Goal: Obtain resource: Download file/media

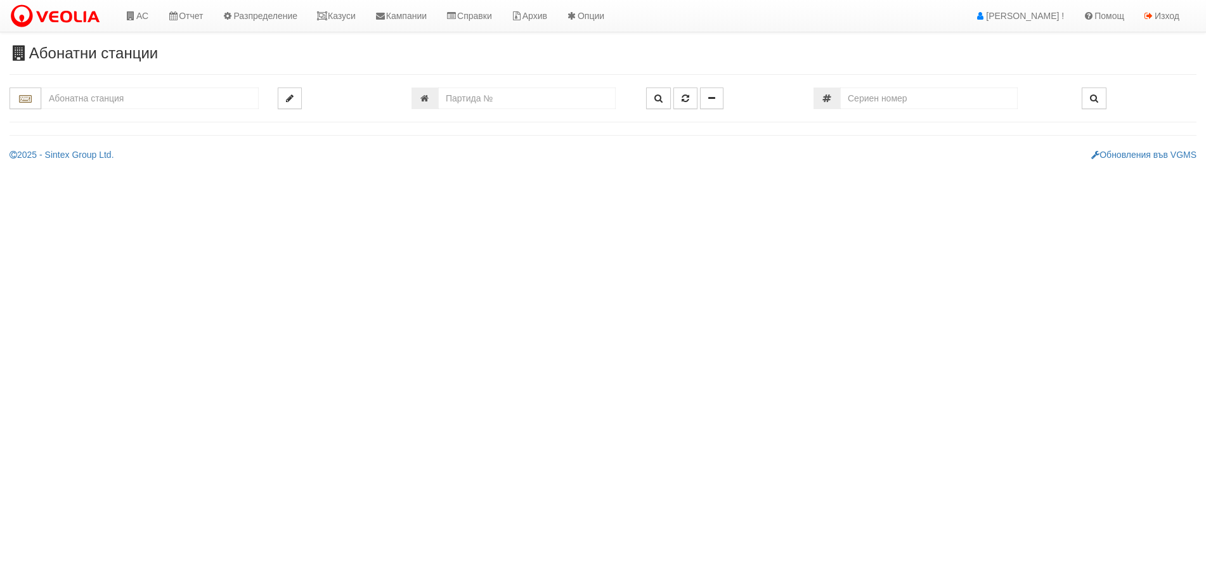
click at [95, 101] on input "text" at bounding box center [150, 99] width 218 height 22
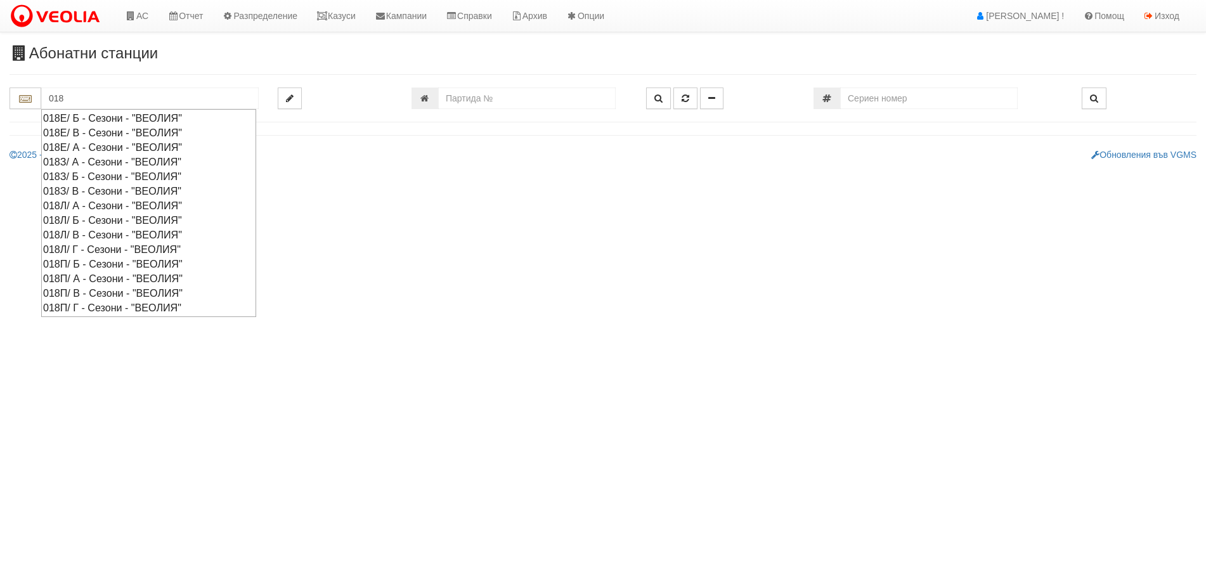
click at [90, 193] on div "018З/ В - Сезони - "ВЕОЛИЯ"" at bounding box center [148, 191] width 211 height 15
type input "018З/ В - Сезони - "ВЕОЛИЯ""
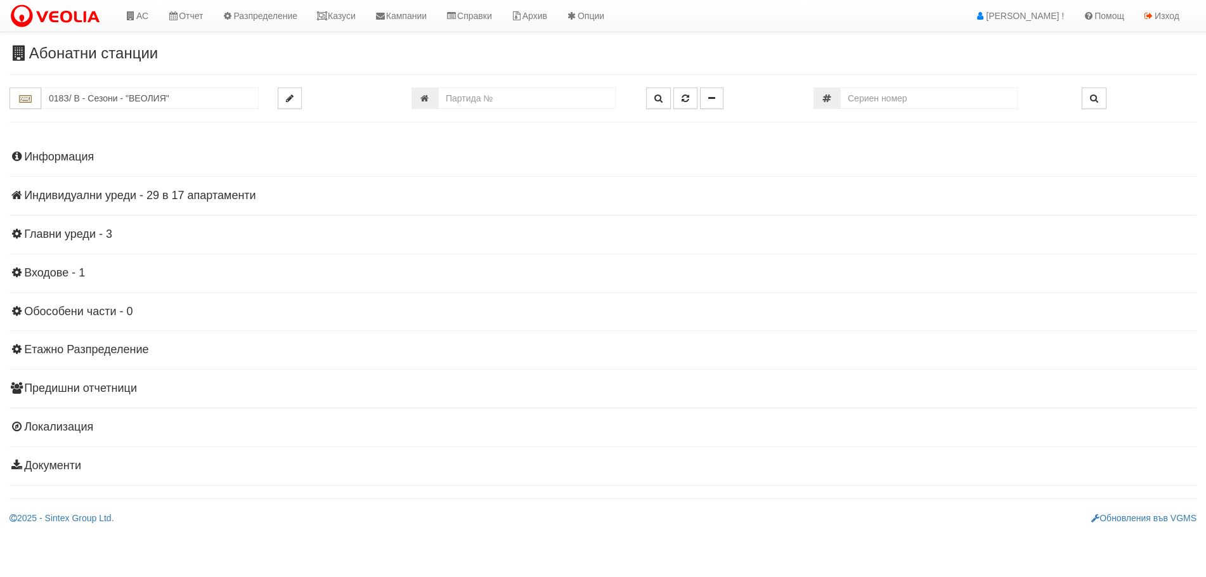
click at [132, 193] on h4 "Индивидуални уреди - 29 в 17 апартаменти" at bounding box center [603, 196] width 1187 height 13
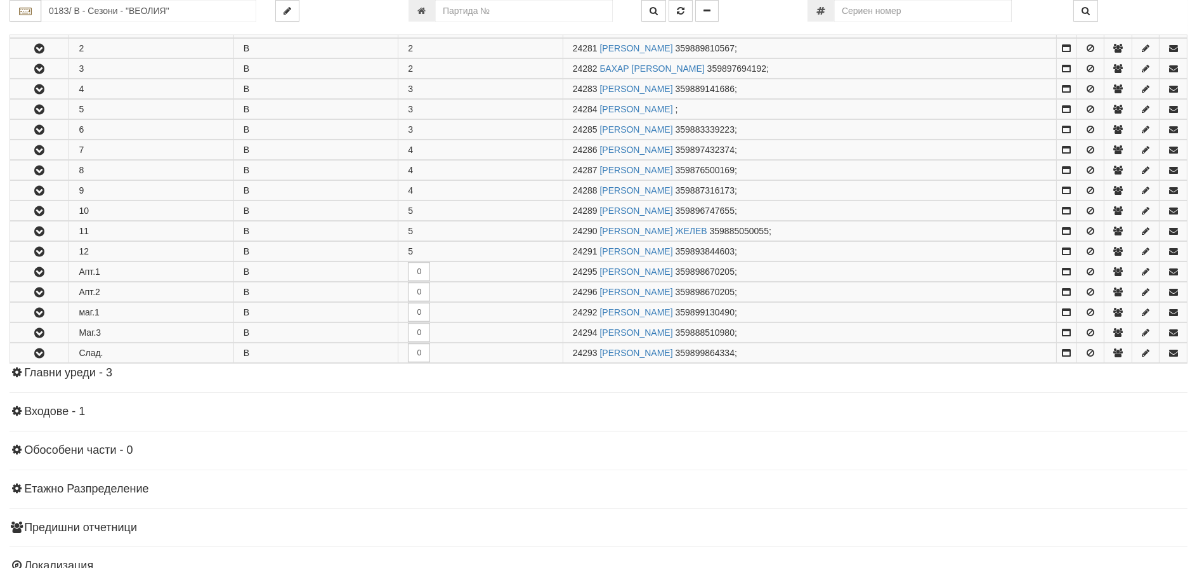
scroll to position [368, 0]
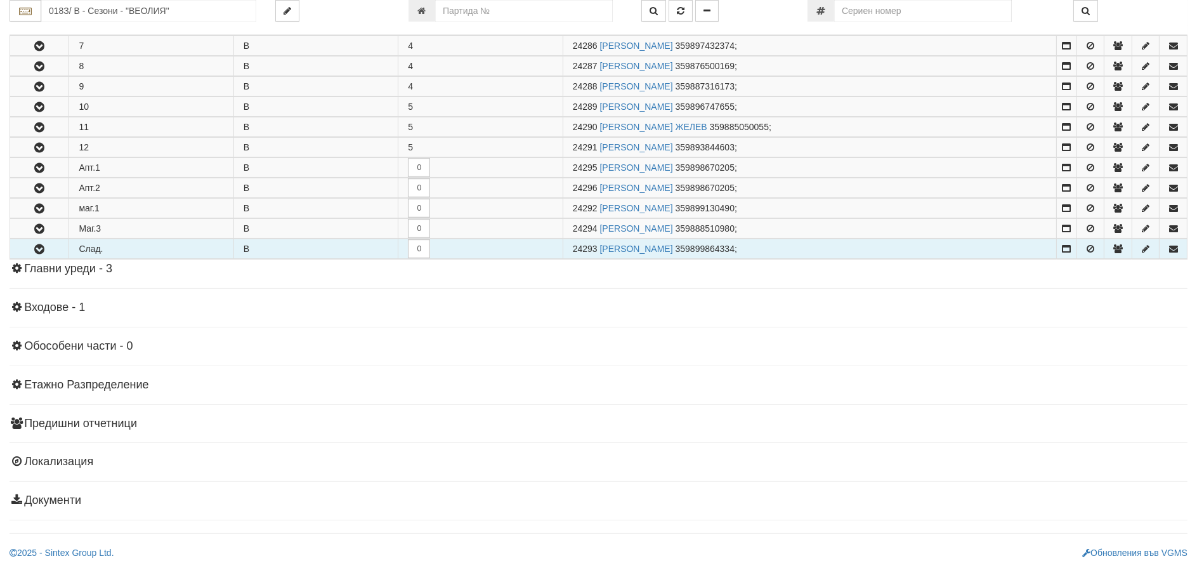
click at [42, 250] on icon "button" at bounding box center [39, 249] width 15 height 9
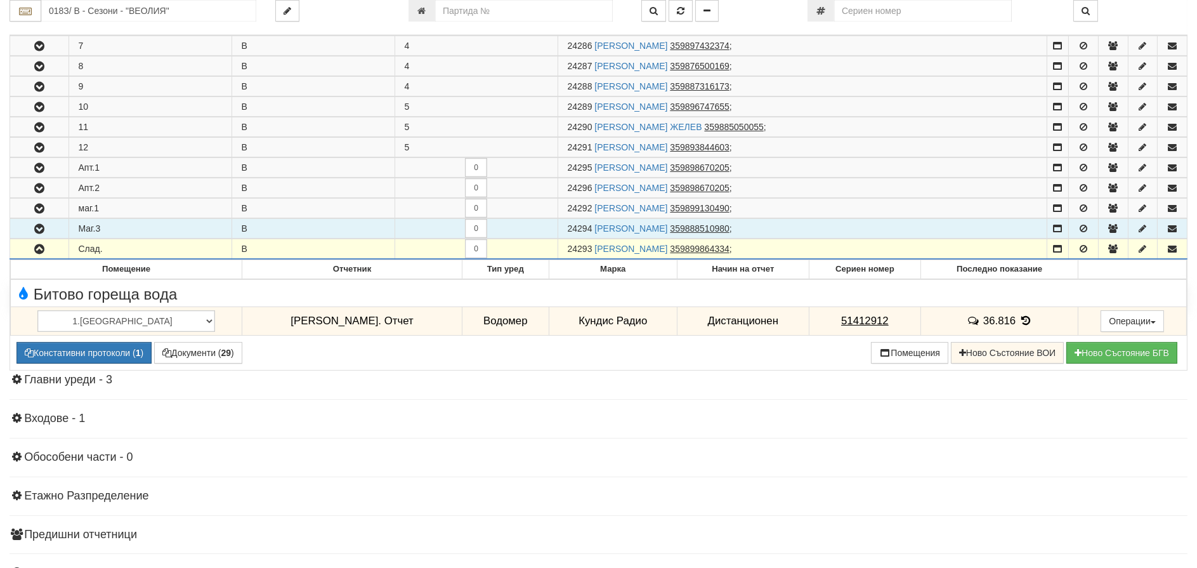
click at [38, 228] on icon "button" at bounding box center [39, 229] width 15 height 9
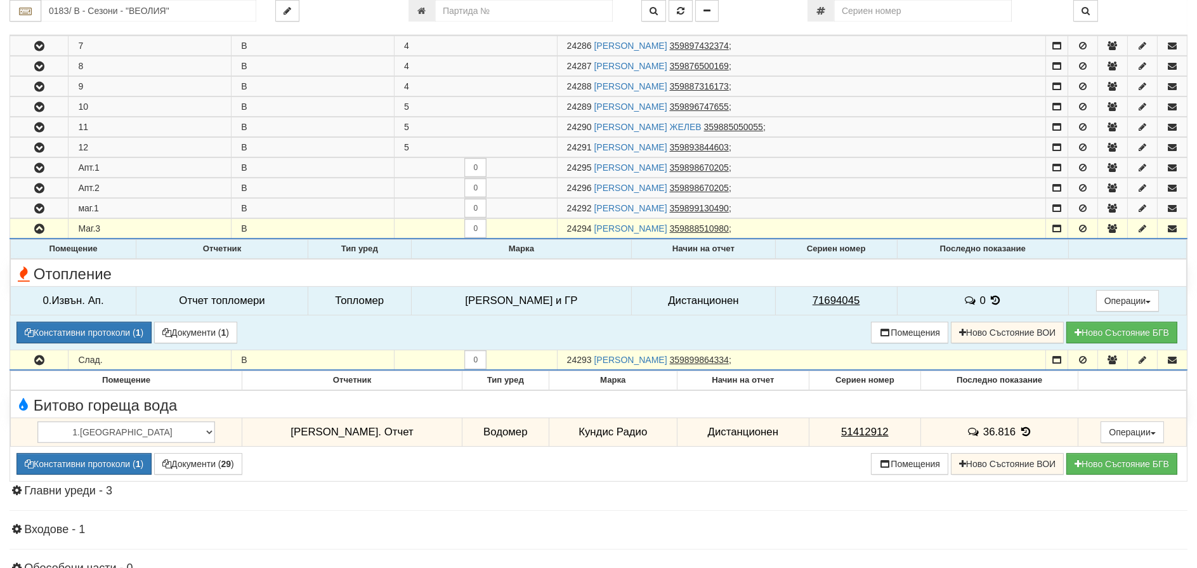
click at [989, 300] on icon at bounding box center [996, 300] width 14 height 11
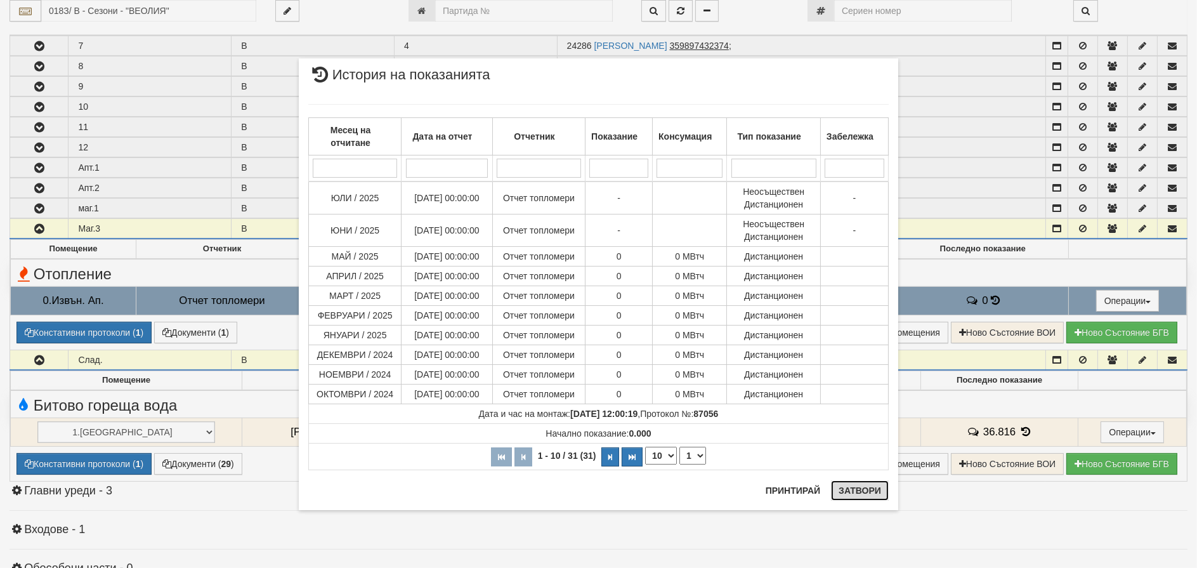
click at [864, 493] on button "Затвори" at bounding box center [860, 490] width 58 height 20
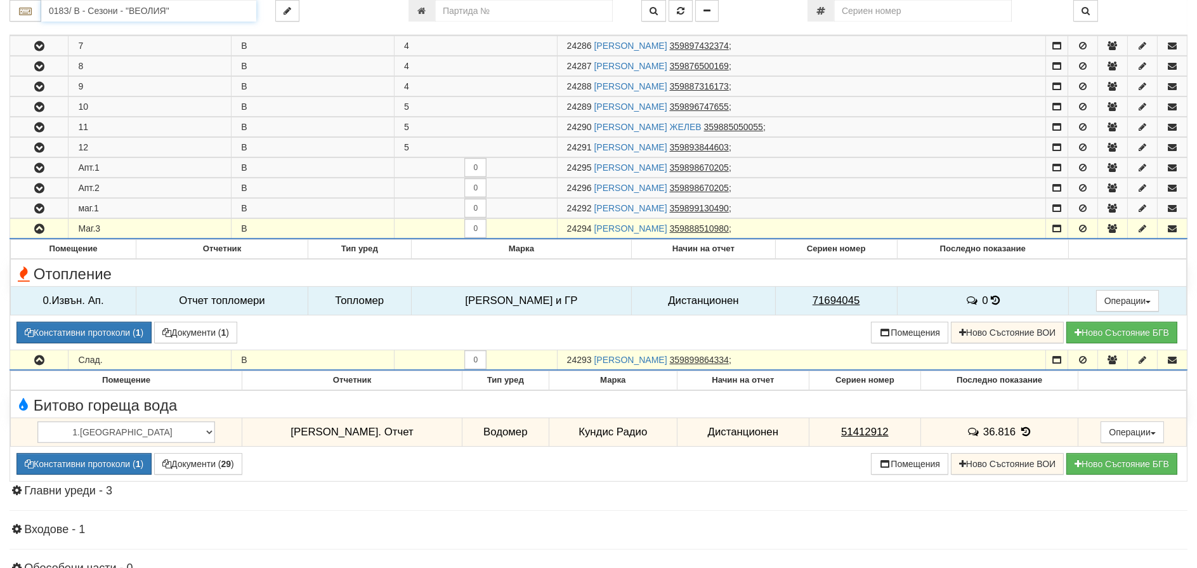
click at [134, 11] on input "018З/ В - Сезони - "ВЕОЛИЯ"" at bounding box center [148, 11] width 215 height 22
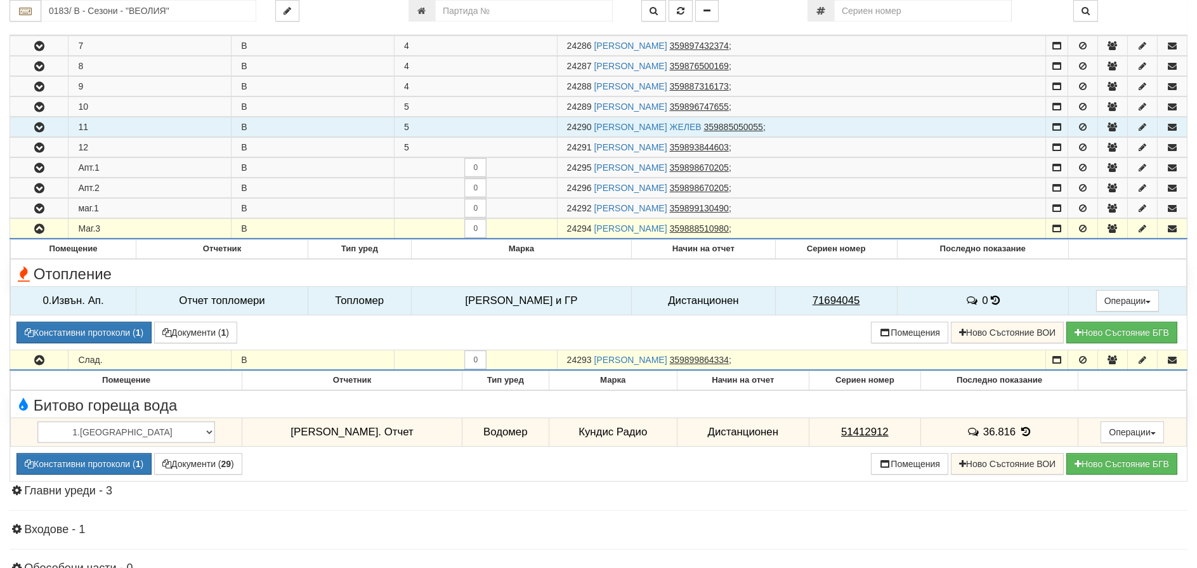
click at [42, 127] on icon "button" at bounding box center [39, 127] width 15 height 9
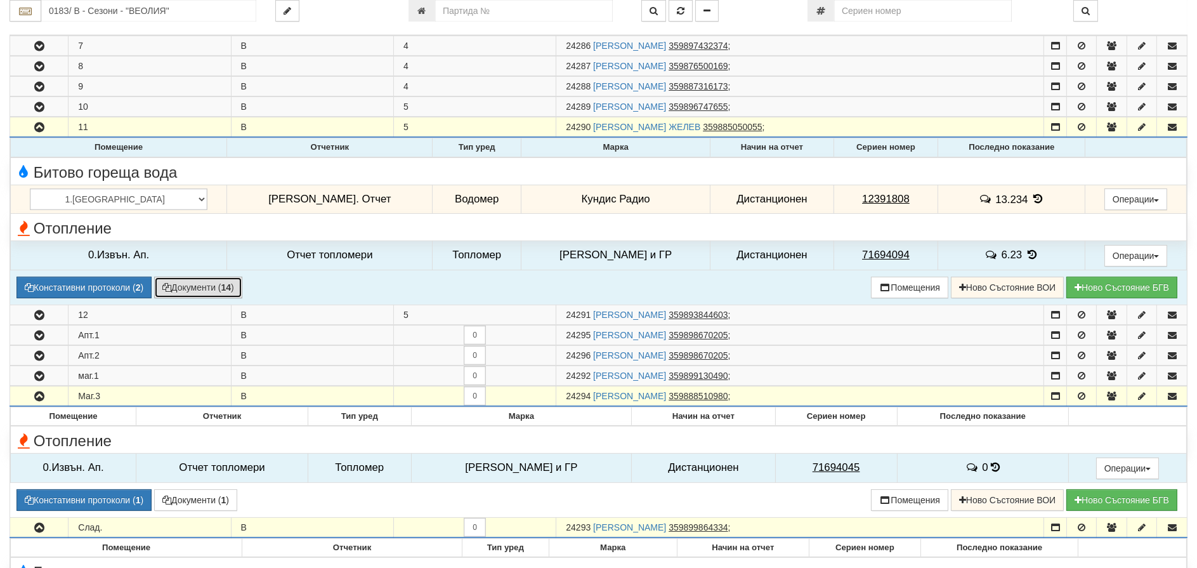
click at [181, 285] on button "Документи ( 14 )" at bounding box center [198, 288] width 88 height 22
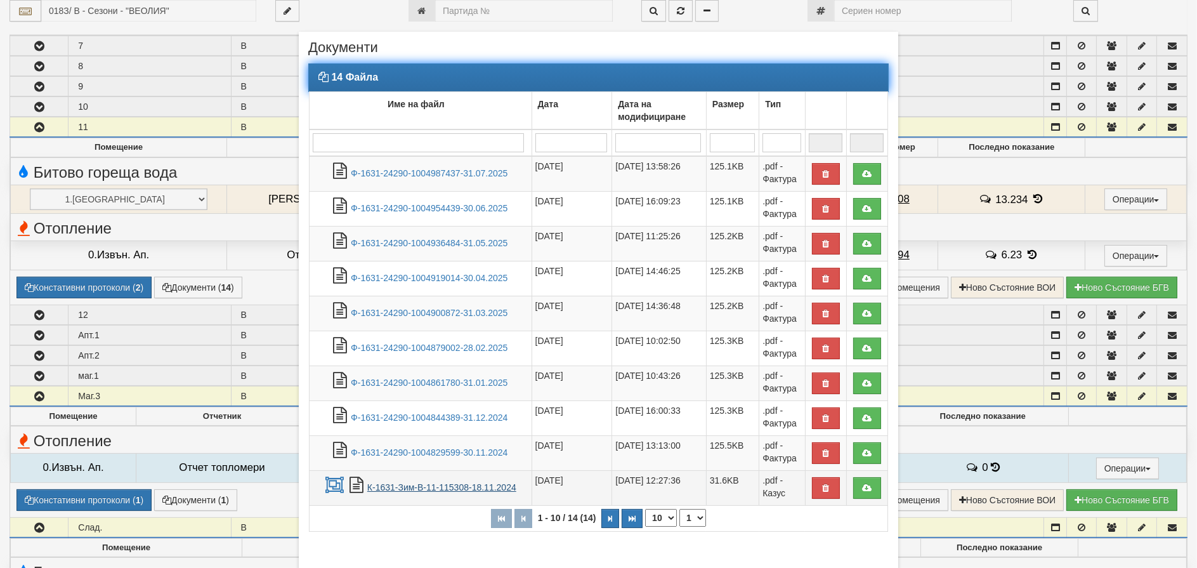
scroll to position [72, 0]
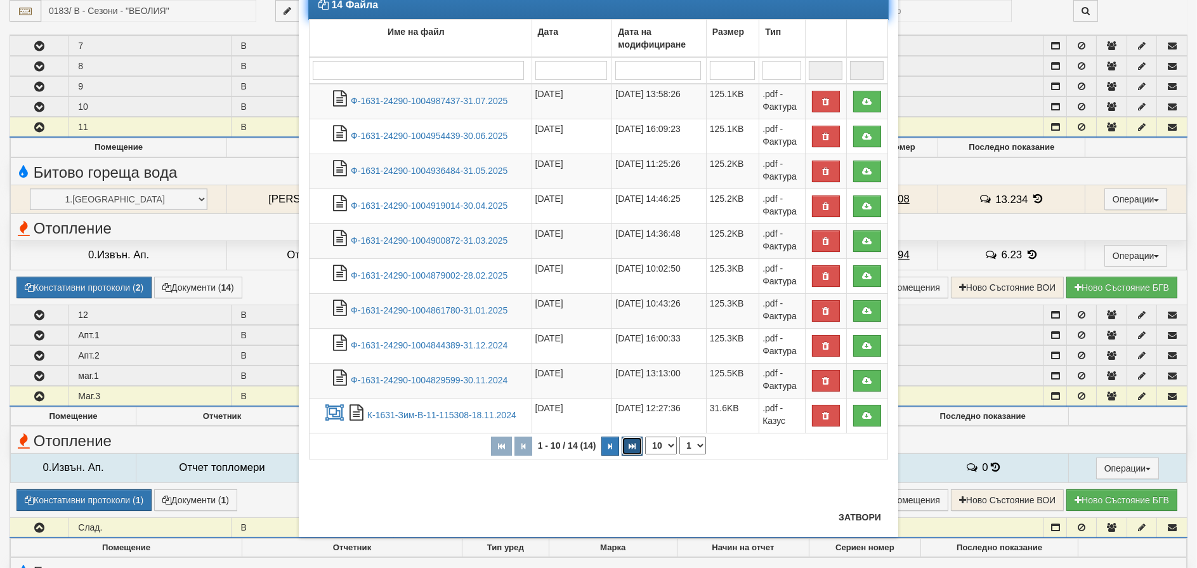
click at [630, 443] on icon "button" at bounding box center [632, 446] width 7 height 7
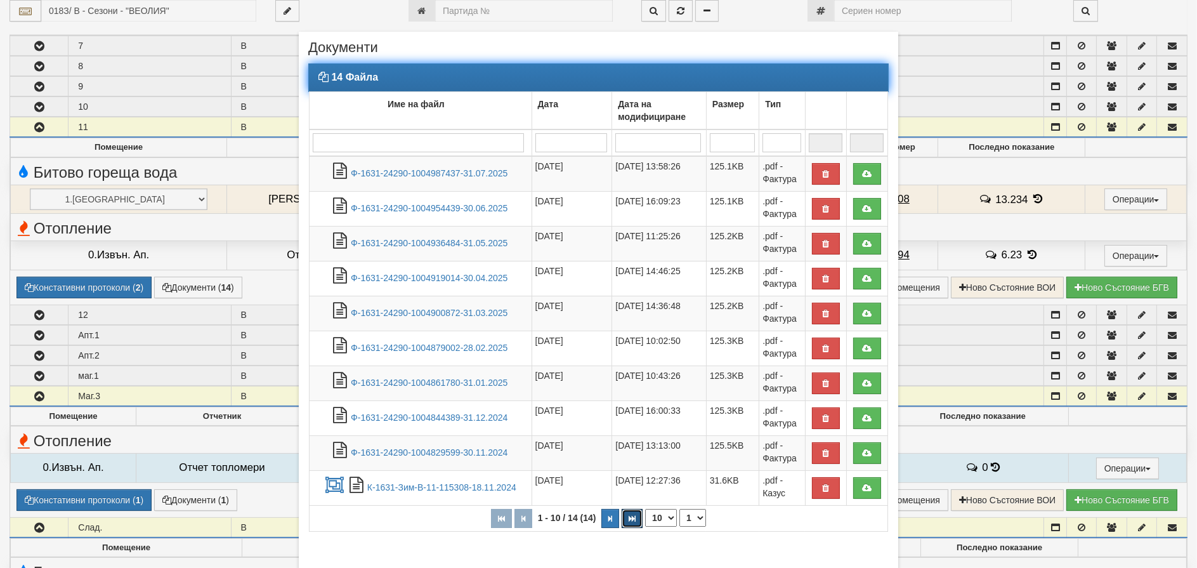
select select "2"
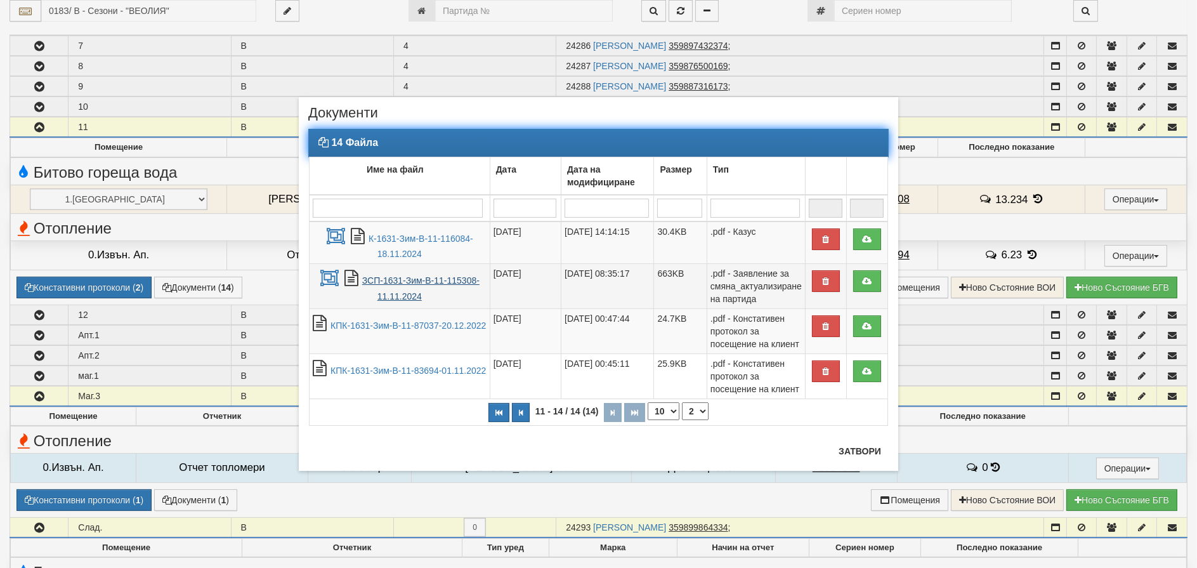
click at [398, 278] on link "ЗСП-1631-Зим-В-11-115308-11.11.2024" at bounding box center [420, 288] width 117 height 26
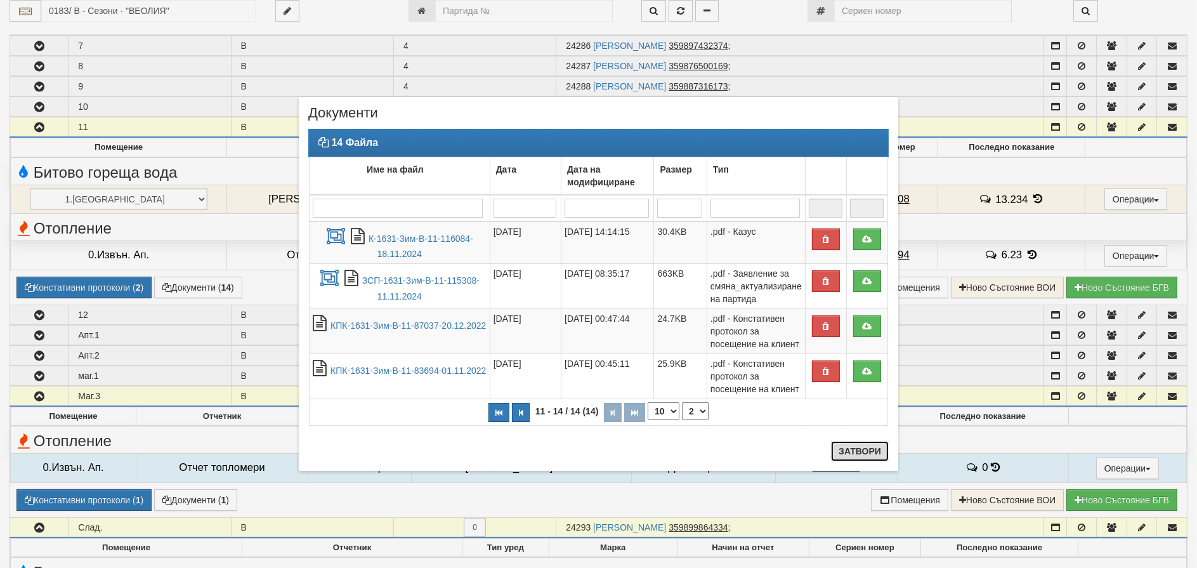
click at [867, 453] on button "Затвори" at bounding box center [860, 451] width 58 height 20
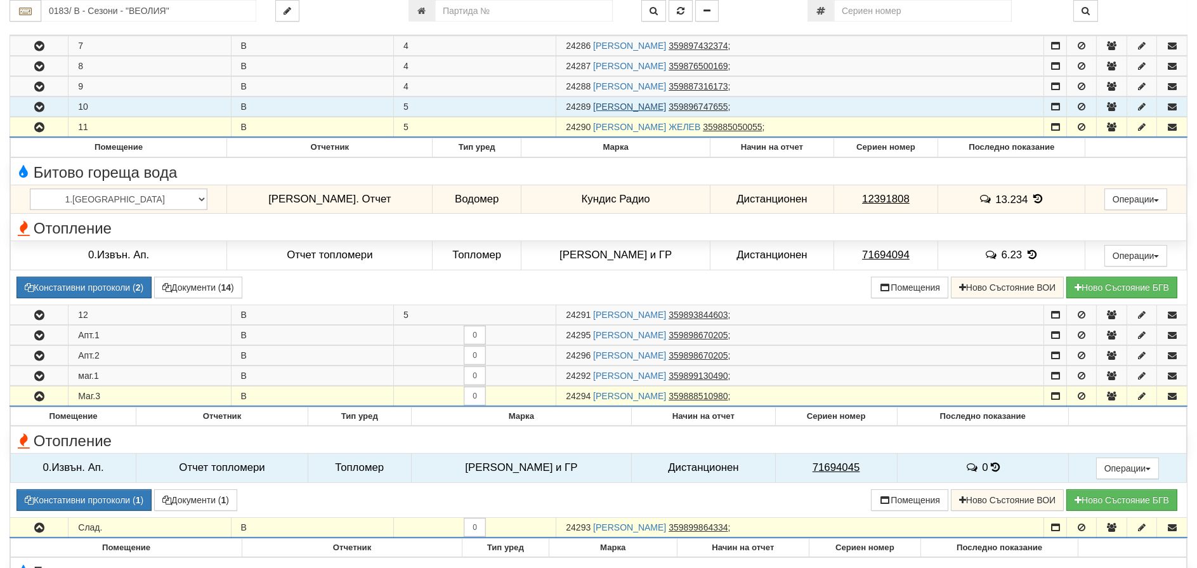
click at [645, 105] on link "МАРТИН ПЛАМЕНОВ АТАНАСОВ" at bounding box center [629, 106] width 73 height 10
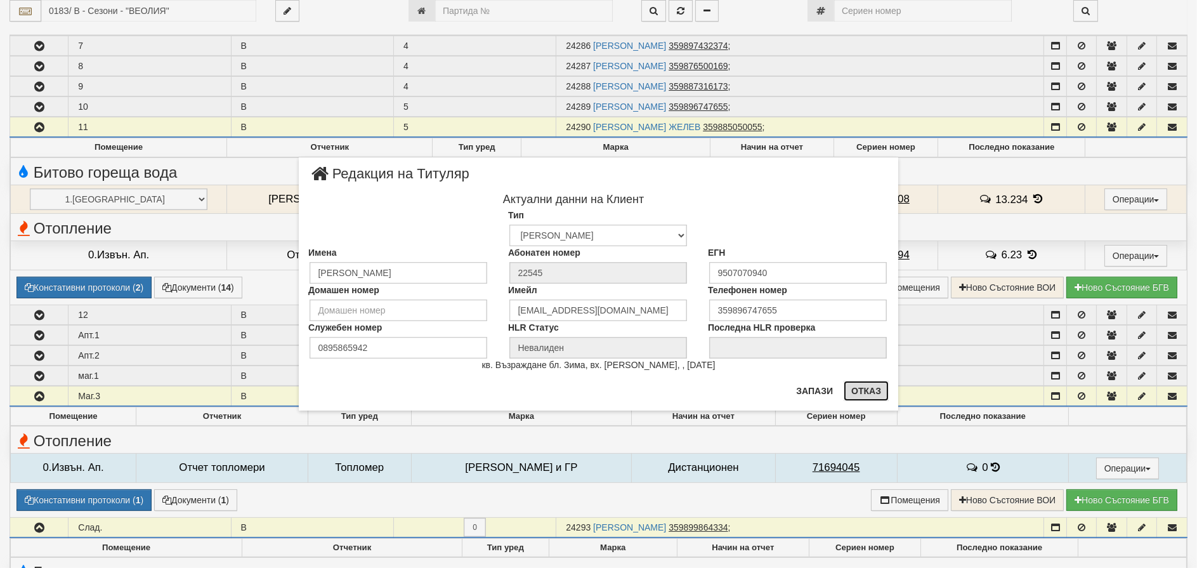
click at [864, 389] on button "Отказ" at bounding box center [866, 391] width 45 height 20
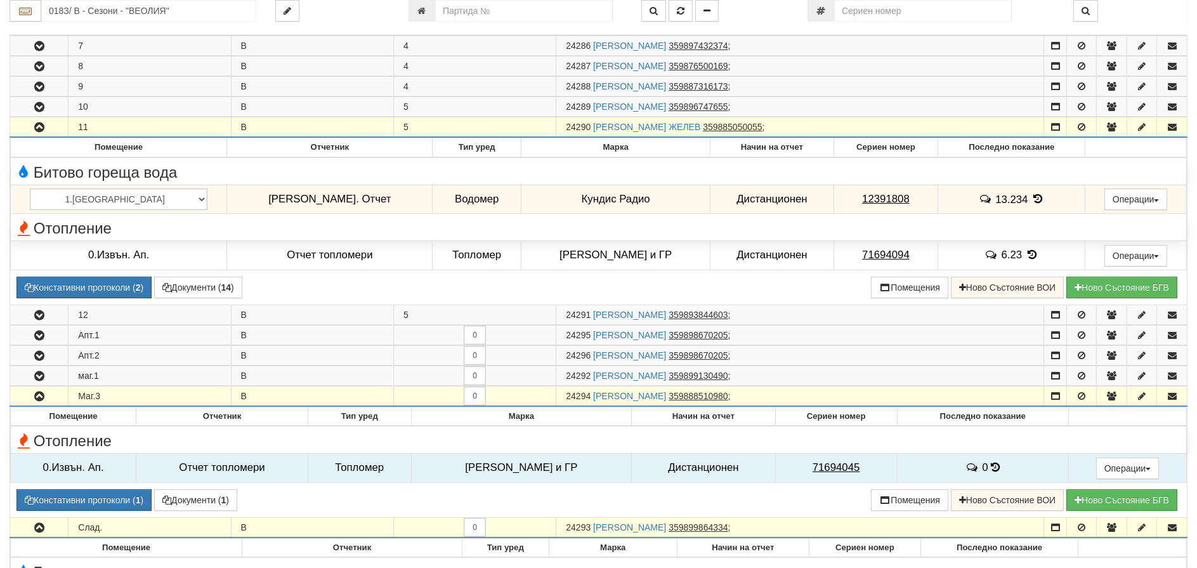
click at [36, 127] on icon "button" at bounding box center [39, 127] width 15 height 9
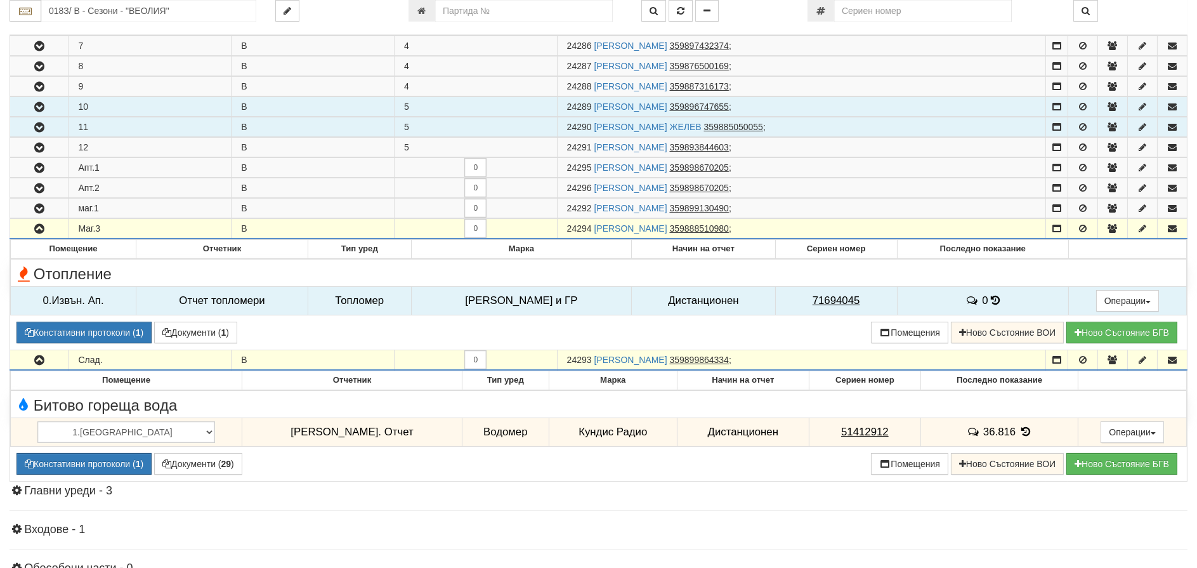
click at [39, 107] on icon "button" at bounding box center [39, 107] width 15 height 9
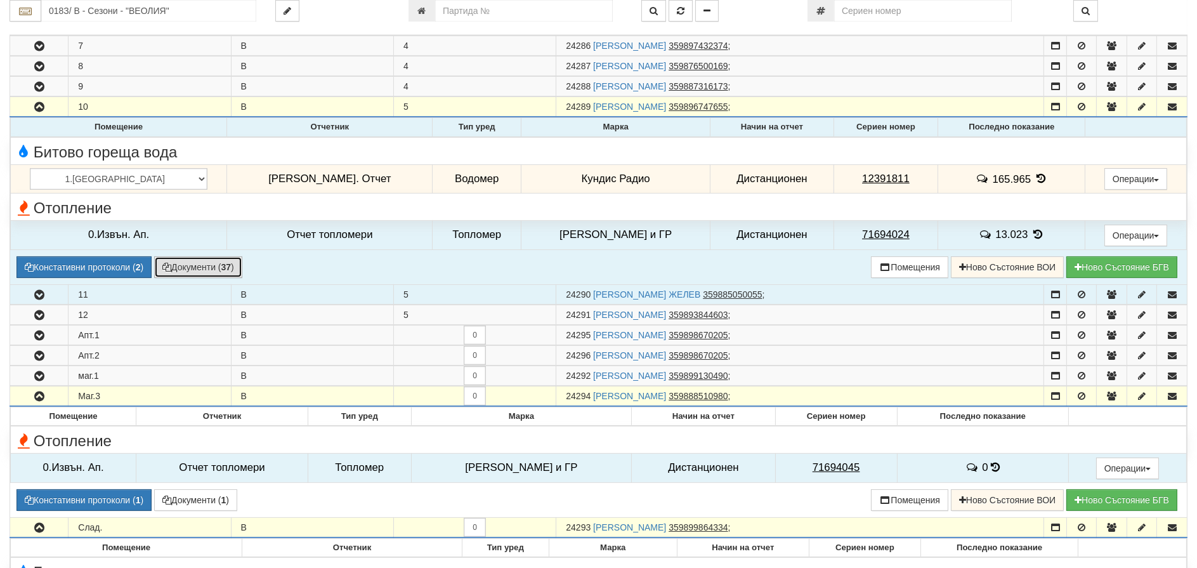
click at [188, 260] on button "Документи ( 37 )" at bounding box center [198, 267] width 88 height 22
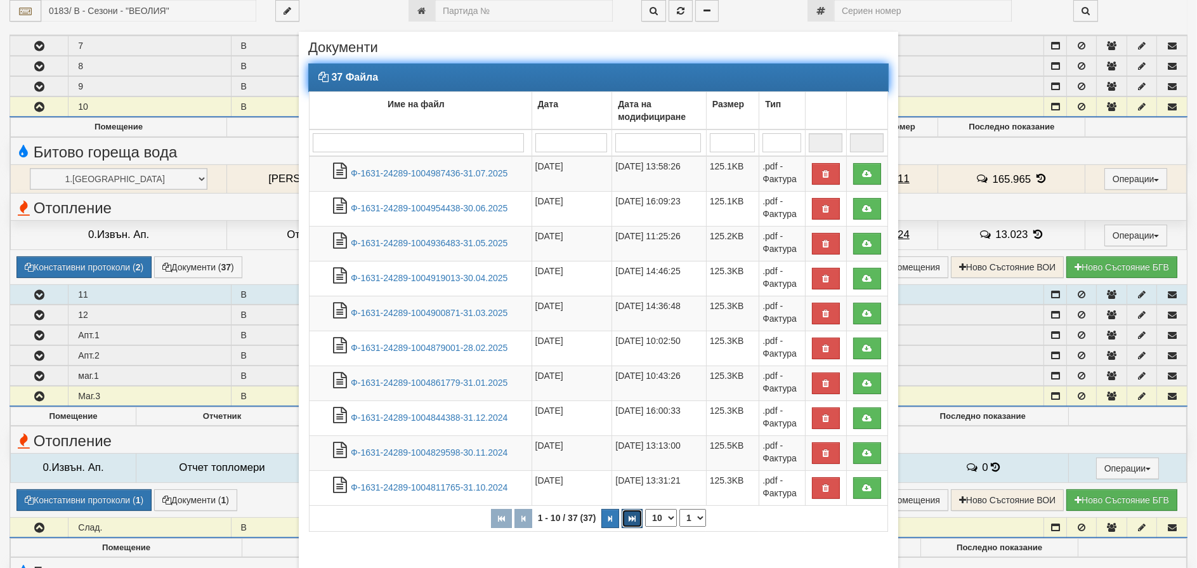
click at [623, 514] on button "button" at bounding box center [632, 518] width 21 height 19
select select "4"
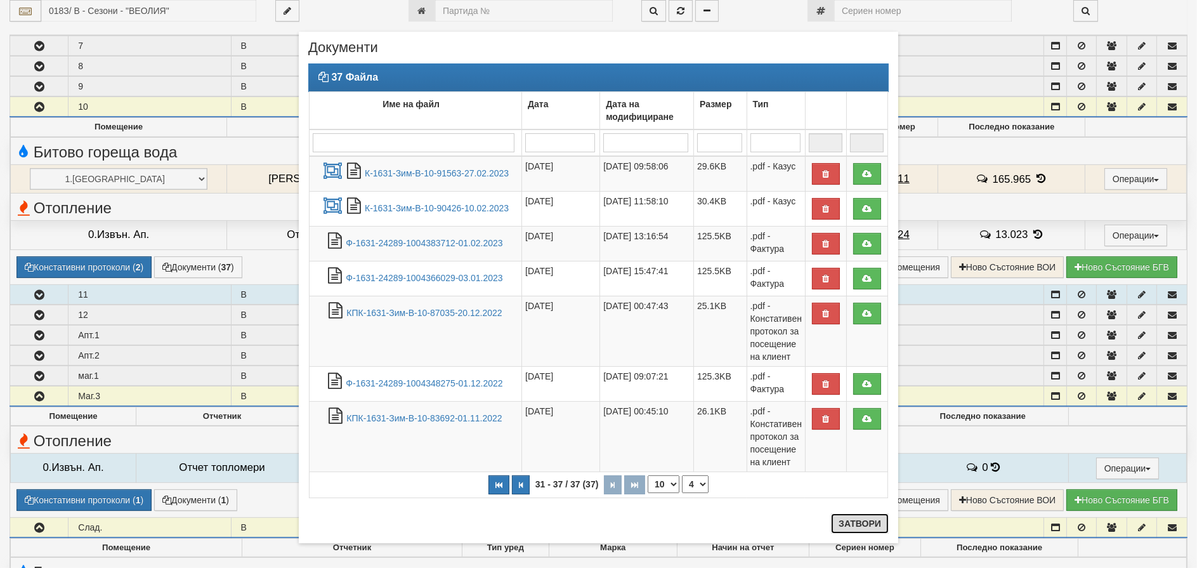
click at [864, 526] on button "Затвори" at bounding box center [860, 523] width 58 height 20
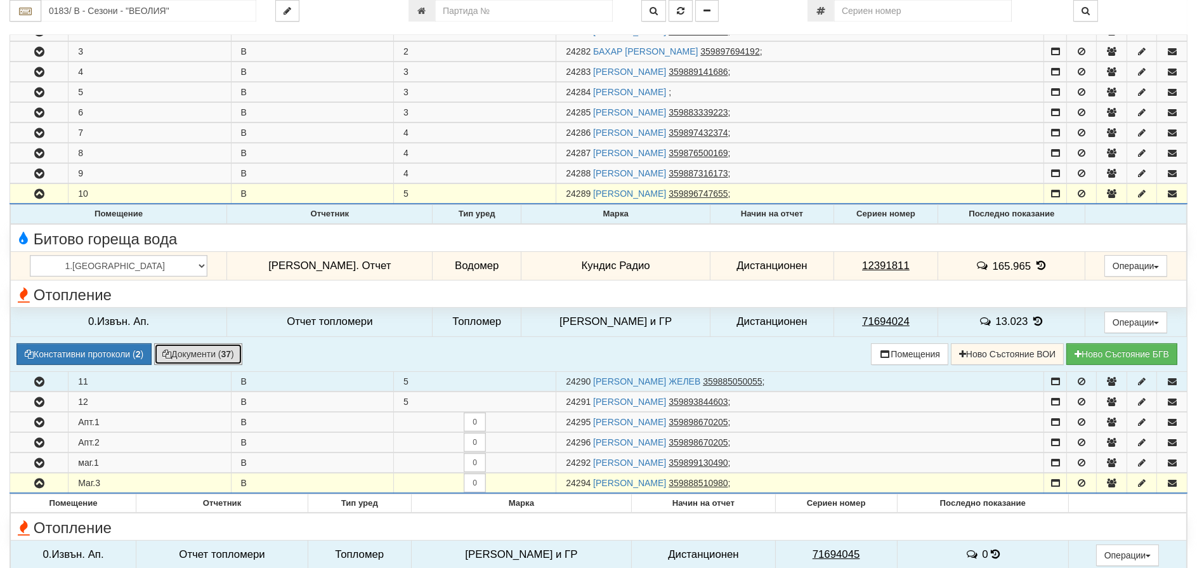
scroll to position [241, 0]
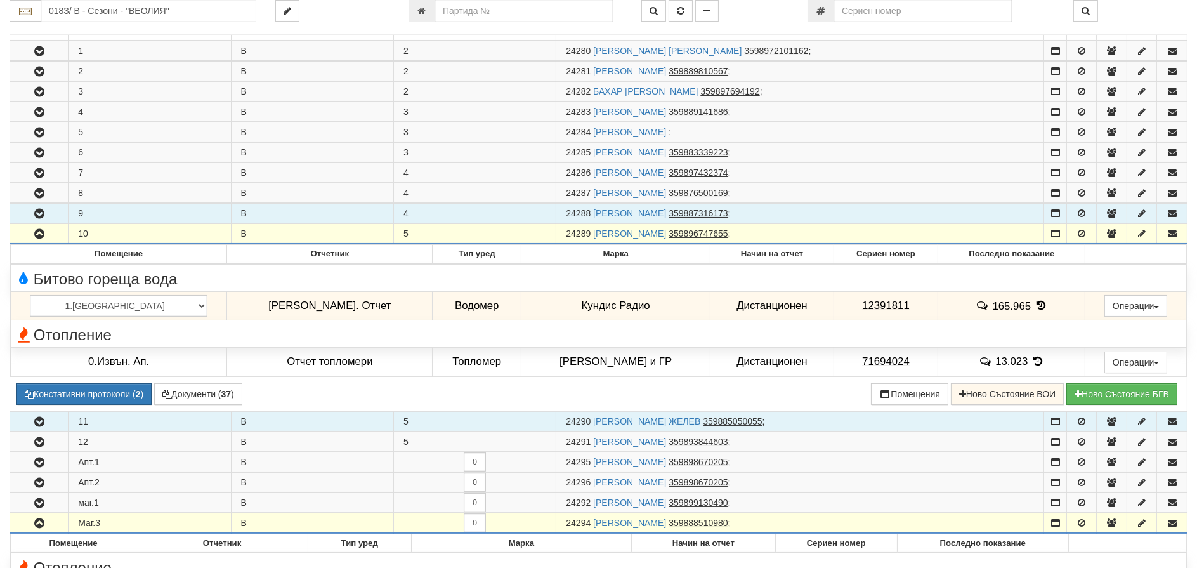
click at [42, 211] on icon "button" at bounding box center [39, 213] width 15 height 9
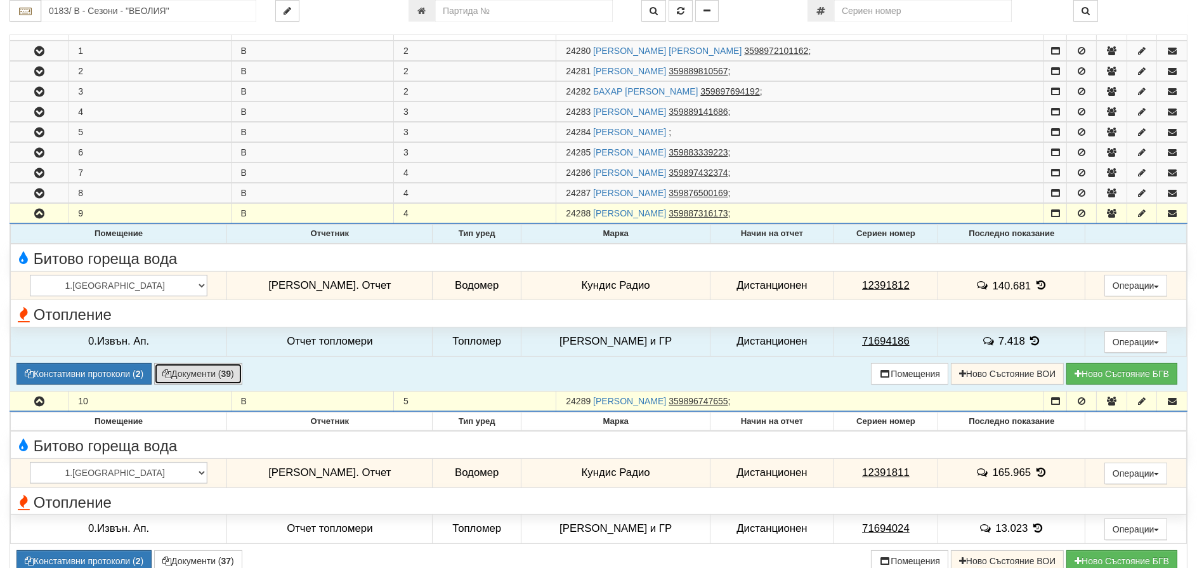
click at [188, 372] on button "Документи ( 39 )" at bounding box center [198, 374] width 88 height 22
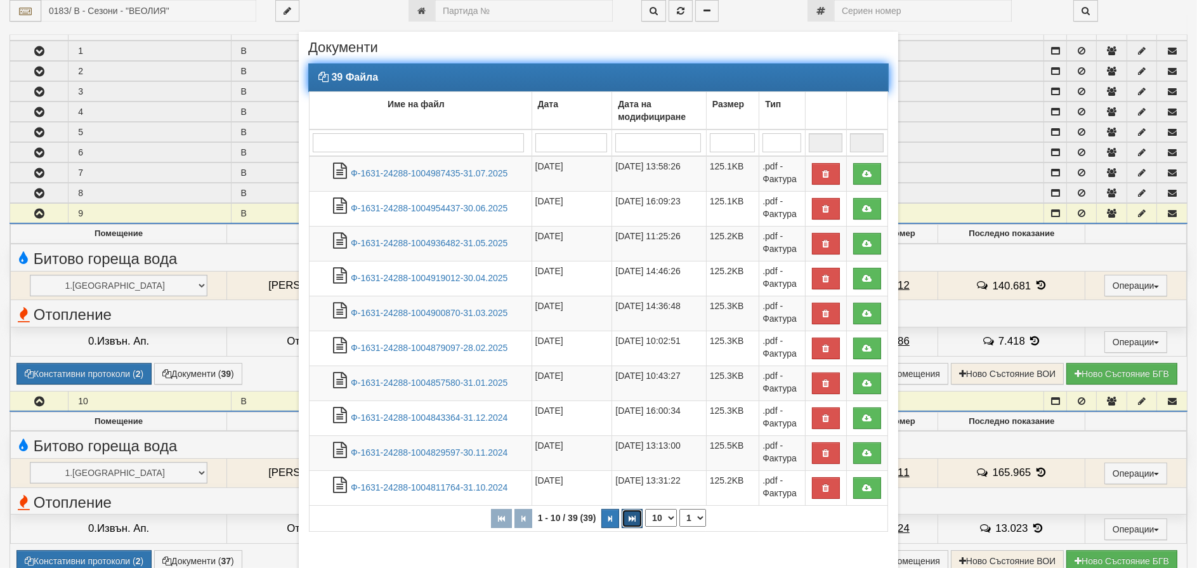
click at [629, 515] on icon "button" at bounding box center [632, 518] width 7 height 7
select select "4"
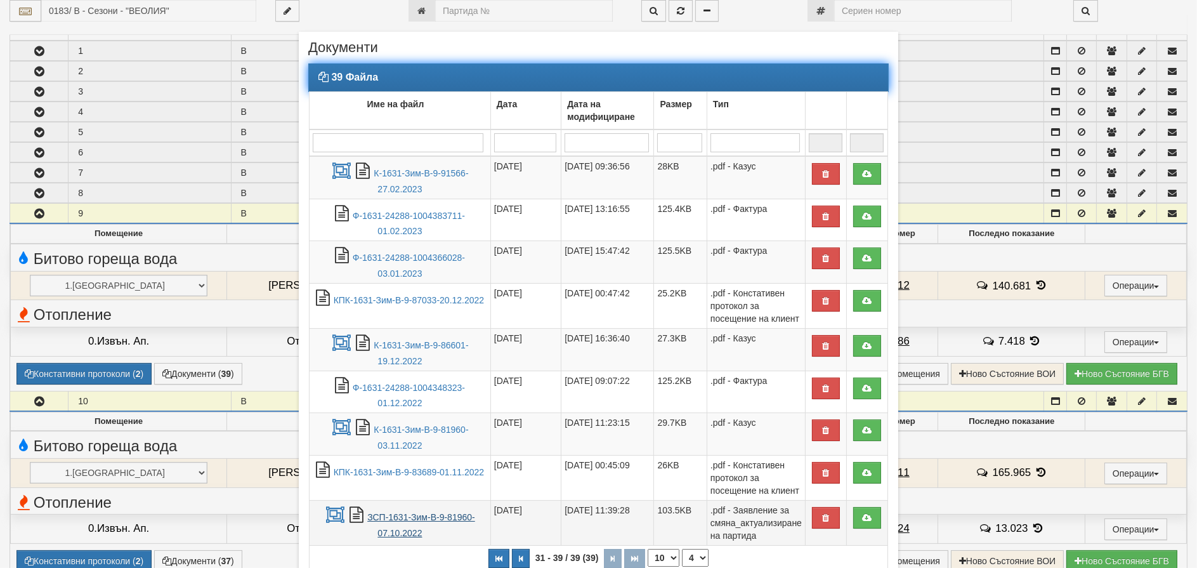
click at [396, 520] on link "ЗСП-1631-Зим-В-9-81960-07.10.2022" at bounding box center [421, 525] width 108 height 26
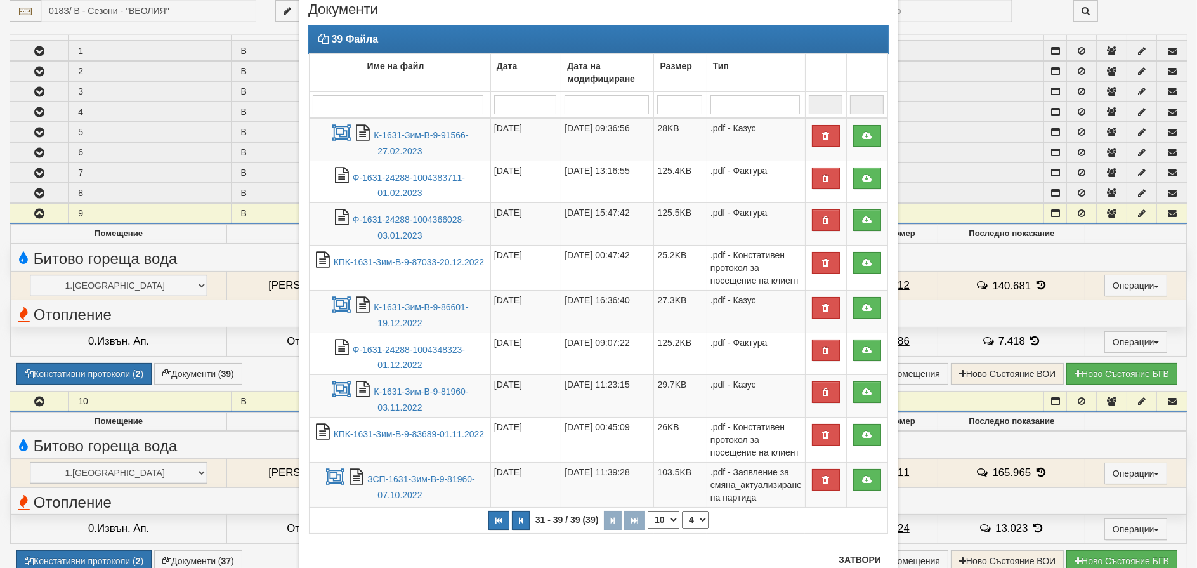
scroll to position [81, 0]
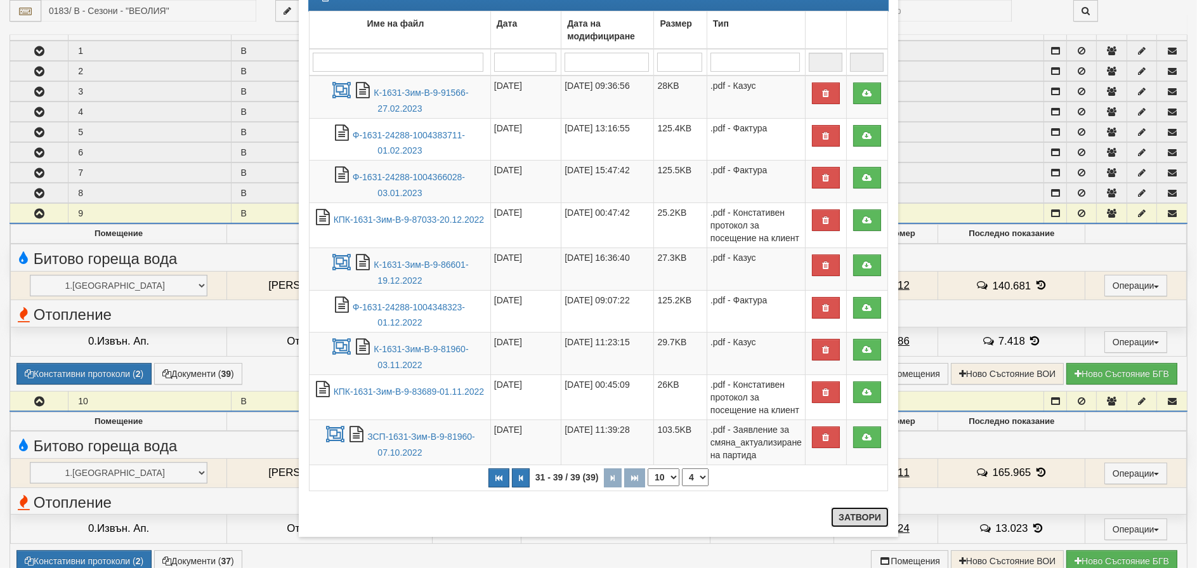
click at [851, 519] on button "Затвори" at bounding box center [860, 517] width 58 height 20
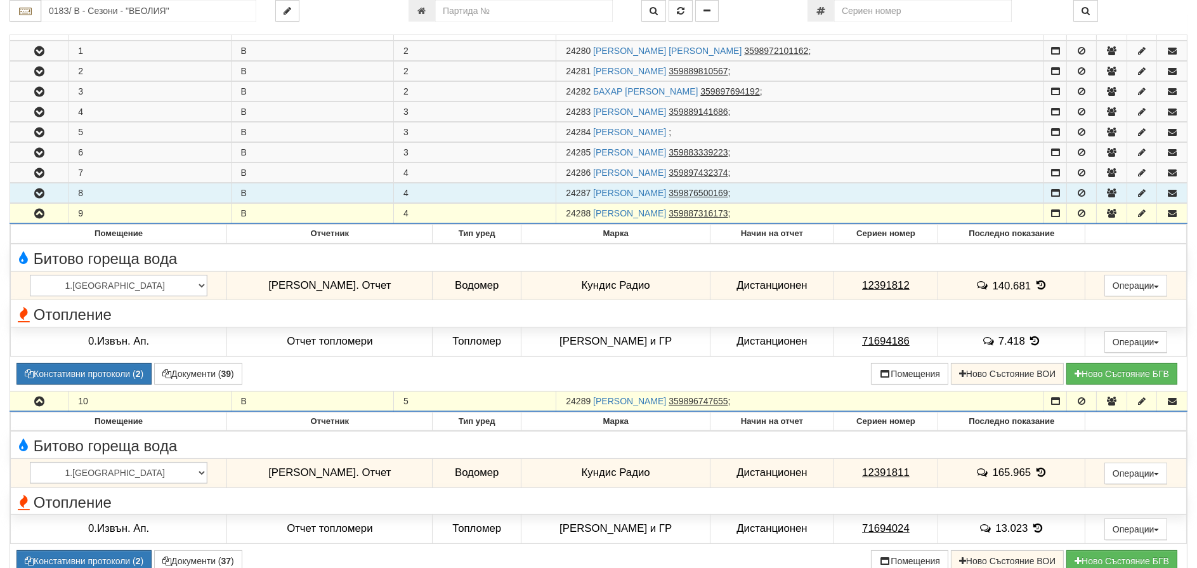
click at [39, 192] on icon "button" at bounding box center [39, 193] width 15 height 9
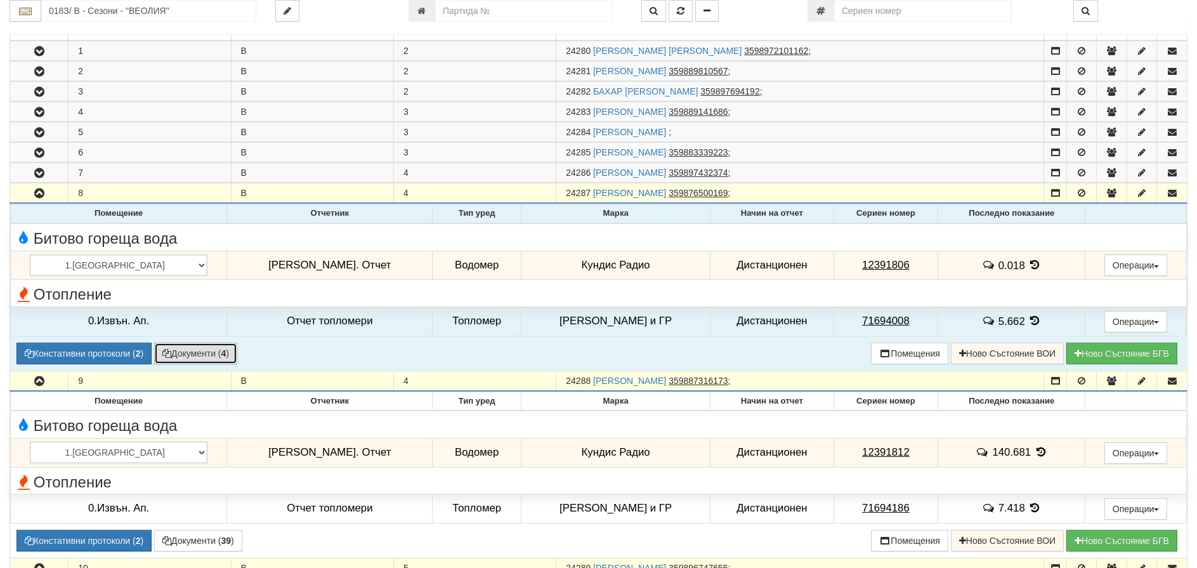
click at [181, 355] on button "Документи ( 4 )" at bounding box center [195, 353] width 83 height 22
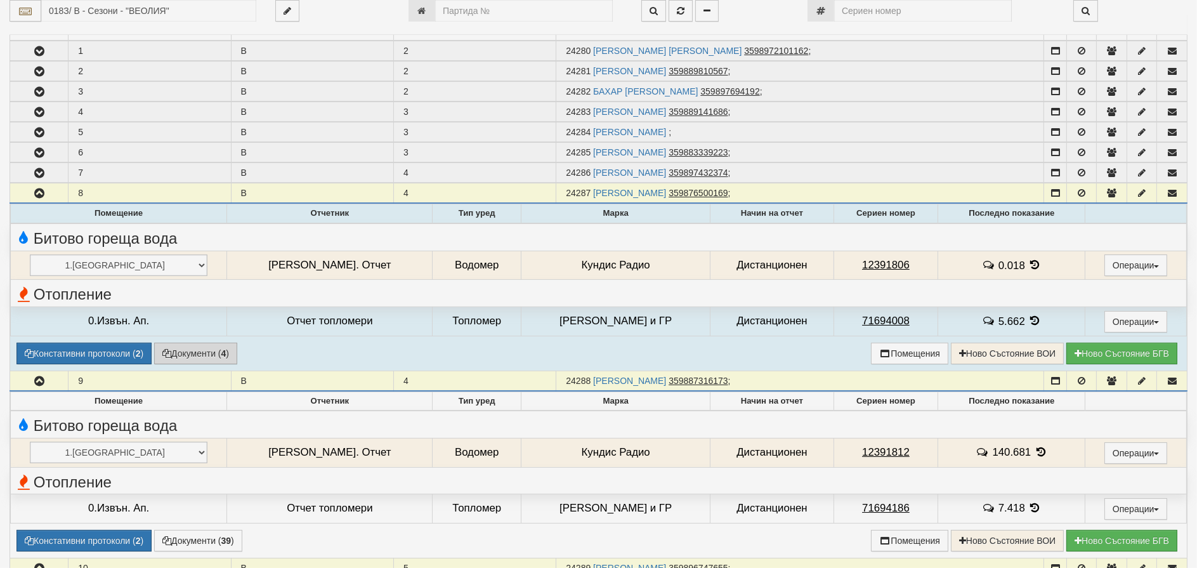
select select "1"
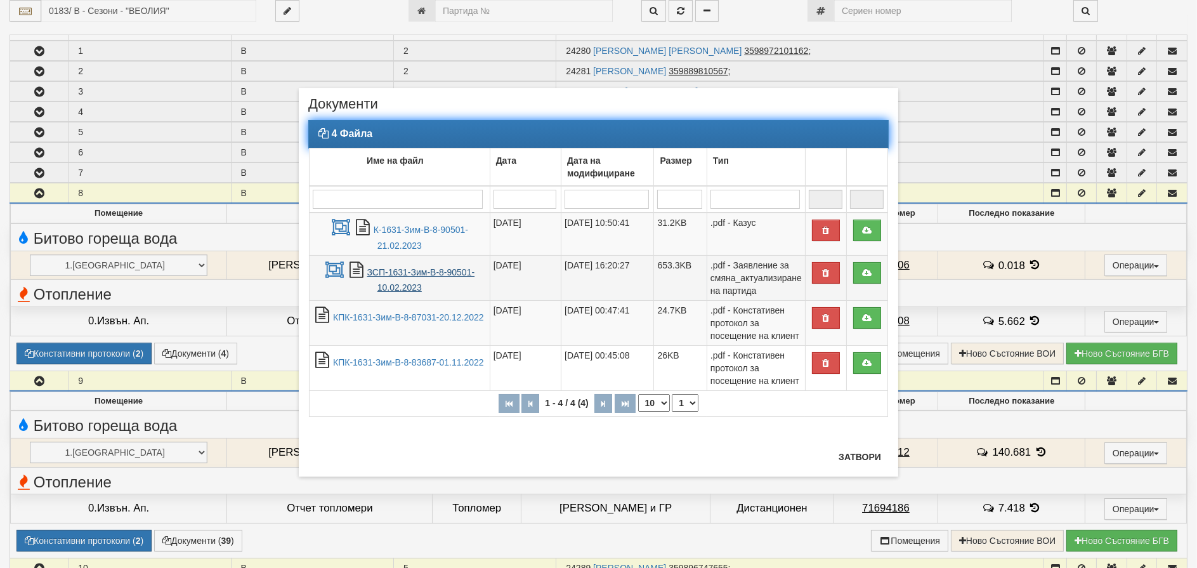
click at [412, 269] on link "ЗСП-1631-Зим-В-8-90501-10.02.2023" at bounding box center [421, 280] width 108 height 26
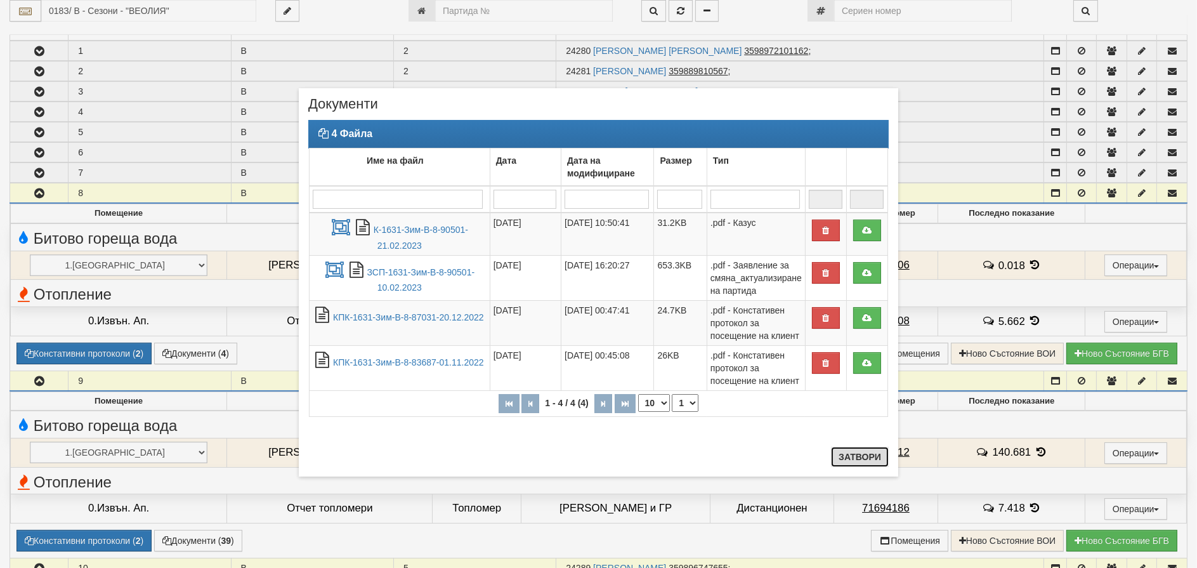
click at [850, 450] on button "Затвори" at bounding box center [860, 456] width 58 height 20
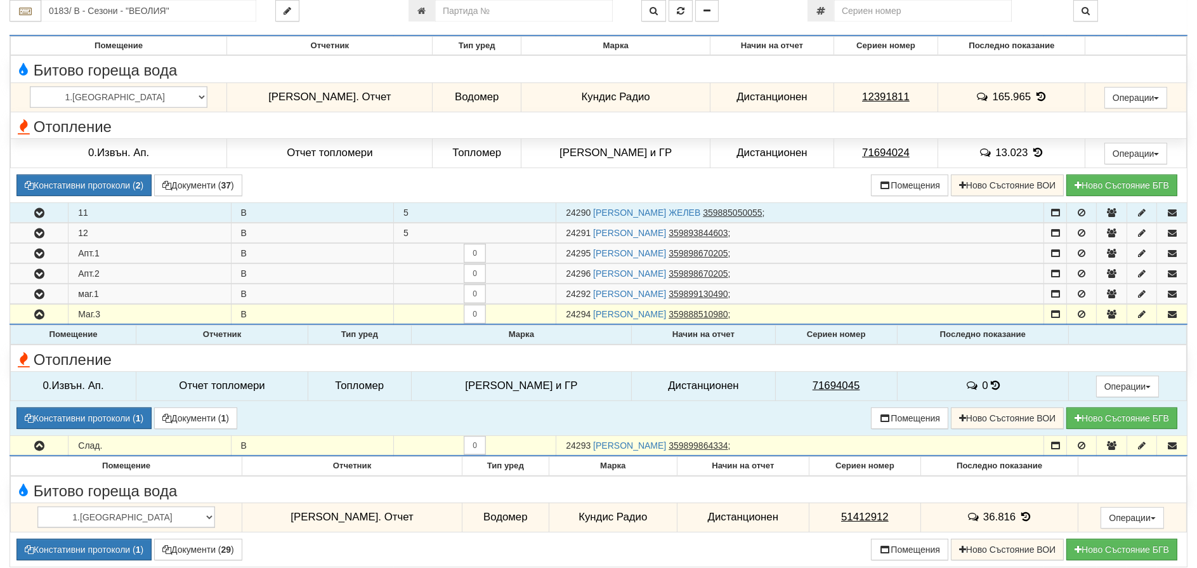
scroll to position [812, 0]
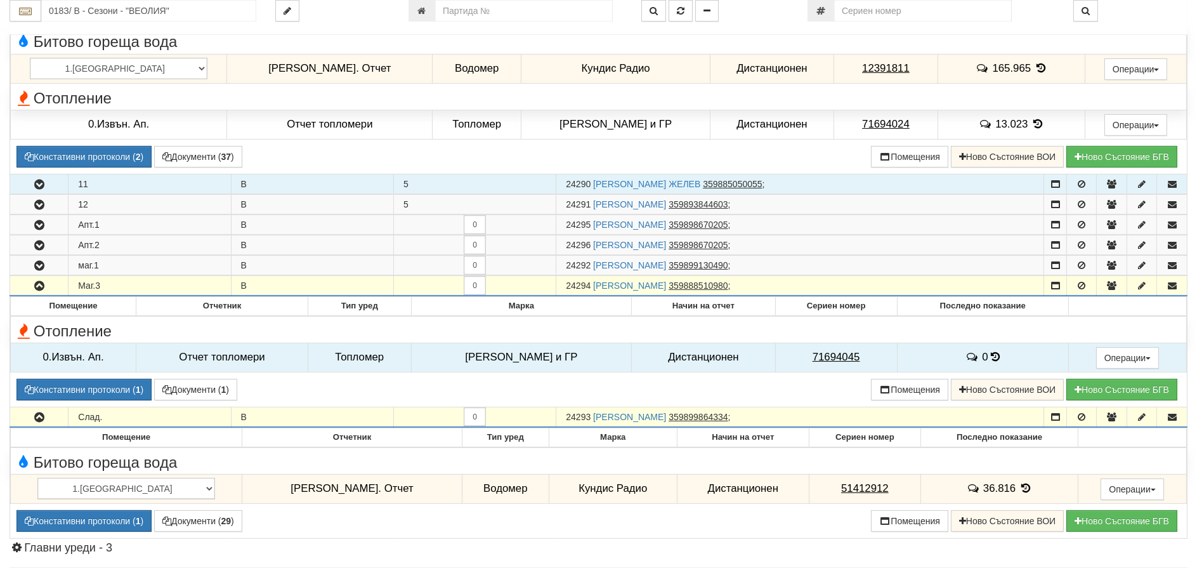
click at [41, 186] on icon "button" at bounding box center [39, 184] width 15 height 9
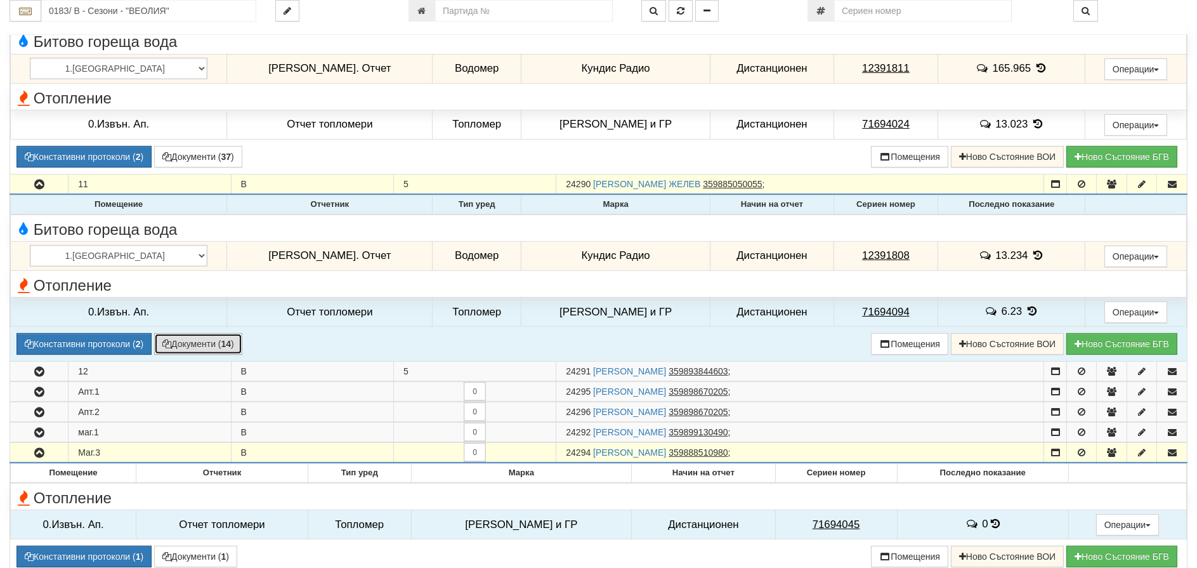
click at [218, 344] on button "Документи ( 14 )" at bounding box center [198, 344] width 88 height 22
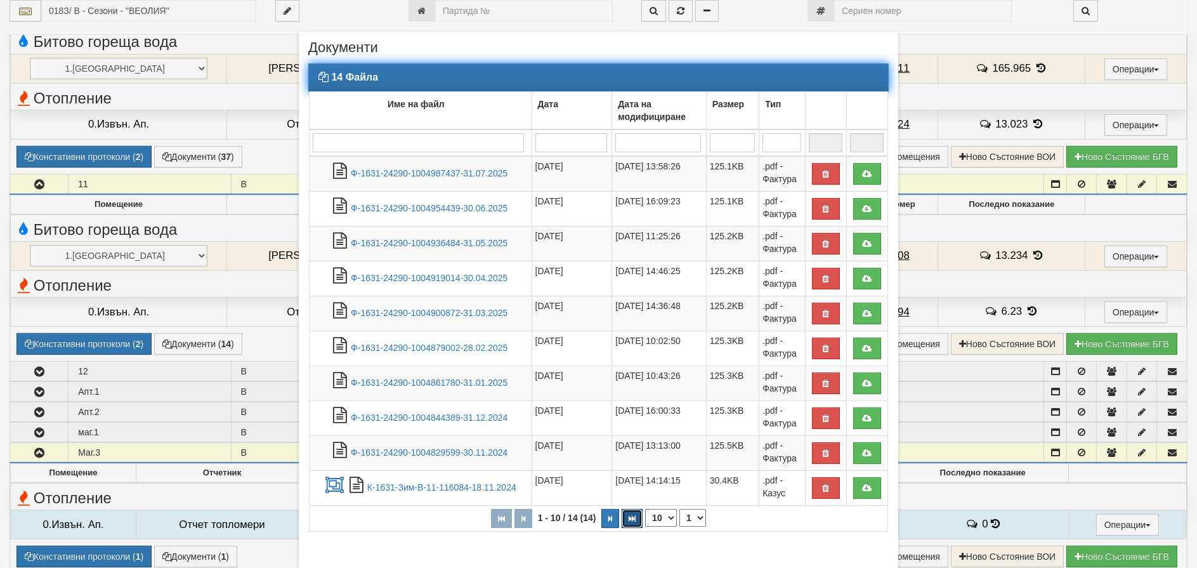
click at [623, 520] on button "button" at bounding box center [632, 518] width 21 height 19
select select "2"
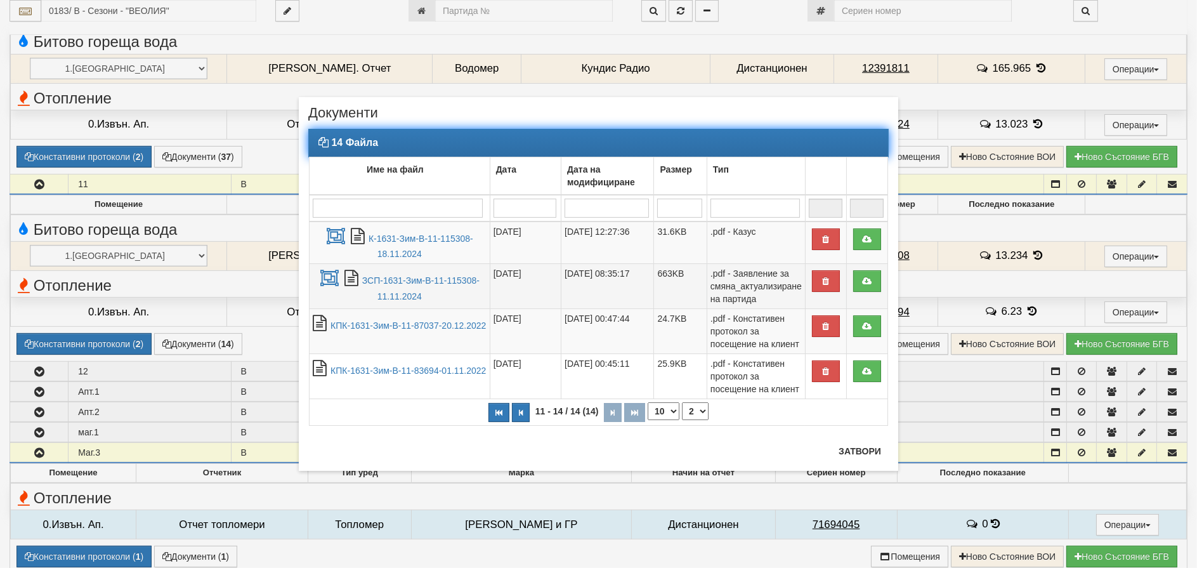
click at [393, 287] on td "ЗСП-1631-Зим-В-11-115308-11.11.2024" at bounding box center [399, 286] width 181 height 45
click at [414, 280] on link "ЗСП-1631-Зим-В-11-115308-11.11.2024" at bounding box center [420, 288] width 117 height 26
